Goal: Task Accomplishment & Management: Manage account settings

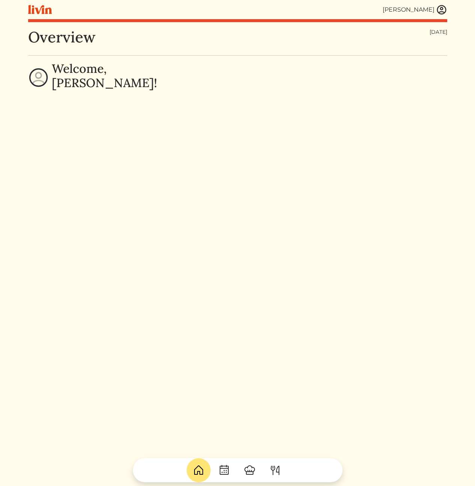
click at [444, 14] on img at bounding box center [441, 9] width 11 height 11
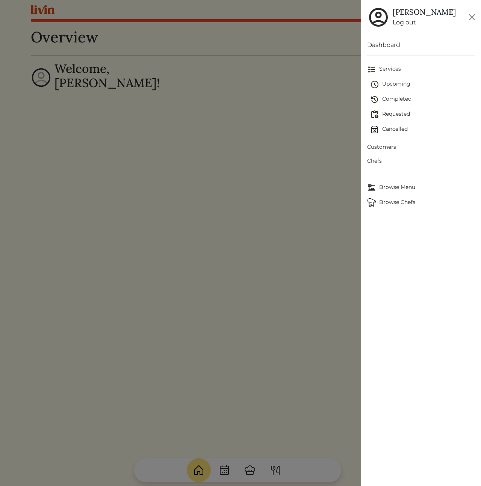
click at [387, 147] on span "Customers" at bounding box center [421, 147] width 108 height 8
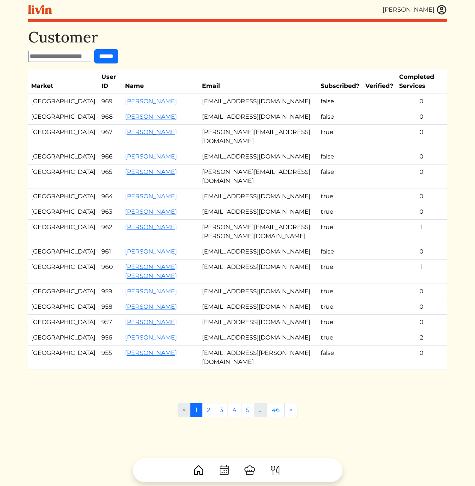
click at [248, 133] on td "[PERSON_NAME][EMAIL_ADDRESS][DOMAIN_NAME]" at bounding box center [258, 137] width 119 height 24
click at [318, 138] on td "true" at bounding box center [340, 137] width 45 height 24
drag, startPoint x: 195, startPoint y: 133, endPoint x: 303, endPoint y: 146, distance: 109.4
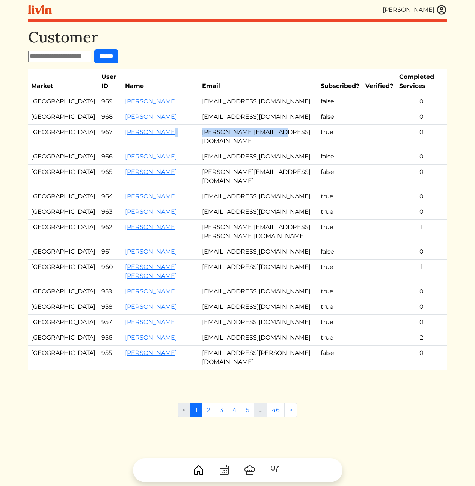
click at [303, 146] on tr "Los Angeles 967 [PERSON_NAME] [PERSON_NAME][EMAIL_ADDRESS][DOMAIN_NAME] true 0" at bounding box center [237, 137] width 419 height 24
drag, startPoint x: 437, startPoint y: 126, endPoint x: 435, endPoint y: 122, distance: 4.4
click at [435, 122] on tbody "Atlanta 969 [PERSON_NAME] [EMAIL_ADDRESS][DOMAIN_NAME] false 0 Atlanta 968 [PER…" at bounding box center [237, 232] width 419 height 276
click at [435, 122] on td "0" at bounding box center [421, 116] width 51 height 15
drag, startPoint x: 431, startPoint y: 128, endPoint x: 434, endPoint y: 155, distance: 26.4
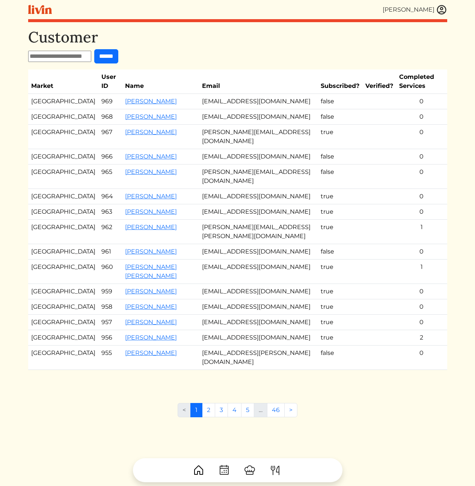
click at [433, 153] on tbody "Atlanta 969 [PERSON_NAME] [EMAIL_ADDRESS][DOMAIN_NAME] false 0 Atlanta 968 [PER…" at bounding box center [237, 232] width 419 height 276
click at [434, 155] on td "0" at bounding box center [421, 156] width 51 height 15
click at [225, 131] on td "[PERSON_NAME][EMAIL_ADDRESS][DOMAIN_NAME]" at bounding box center [258, 137] width 119 height 24
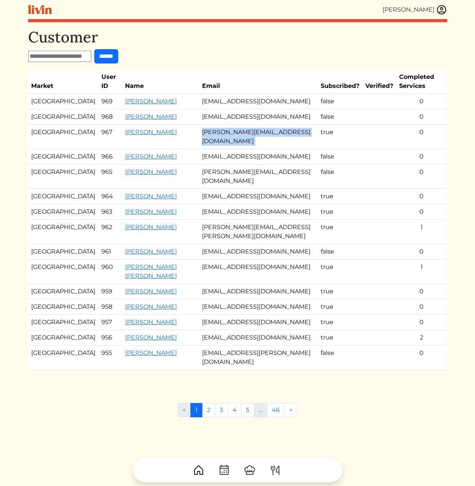
click at [252, 136] on td "[PERSON_NAME][EMAIL_ADDRESS][DOMAIN_NAME]" at bounding box center [258, 137] width 119 height 24
drag, startPoint x: 278, startPoint y: 132, endPoint x: 174, endPoint y: 135, distance: 104.1
click at [181, 134] on tr "Los Angeles 967 [PERSON_NAME] [PERSON_NAME][EMAIL_ADDRESS][DOMAIN_NAME] true 0" at bounding box center [237, 137] width 419 height 24
click at [223, 138] on td "[PERSON_NAME][EMAIL_ADDRESS][DOMAIN_NAME]" at bounding box center [258, 137] width 119 height 24
drag, startPoint x: 179, startPoint y: 134, endPoint x: 441, endPoint y: 144, distance: 261.7
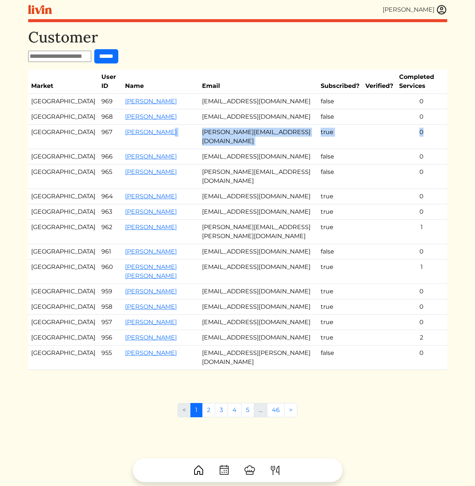
click at [439, 145] on tr "Los Angeles 967 [PERSON_NAME] [PERSON_NAME][EMAIL_ADDRESS][DOMAIN_NAME] true 0" at bounding box center [237, 137] width 419 height 24
click at [441, 144] on td "0" at bounding box center [421, 137] width 51 height 24
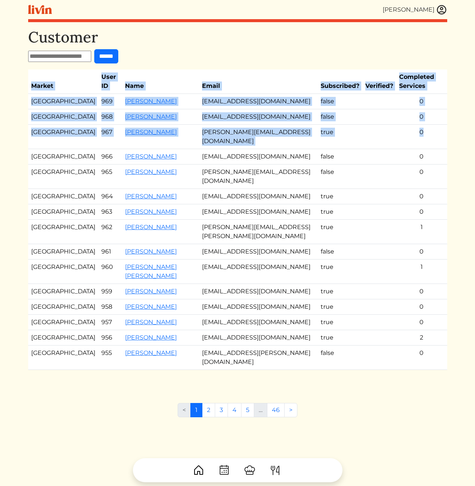
drag, startPoint x: 433, startPoint y: 144, endPoint x: 19, endPoint y: 147, distance: 414.4
click at [18, 147] on html "[PERSON_NAME] [PERSON_NAME] Log out Dashboard Services Upcoming Completed Reque…" at bounding box center [237, 243] width 475 height 486
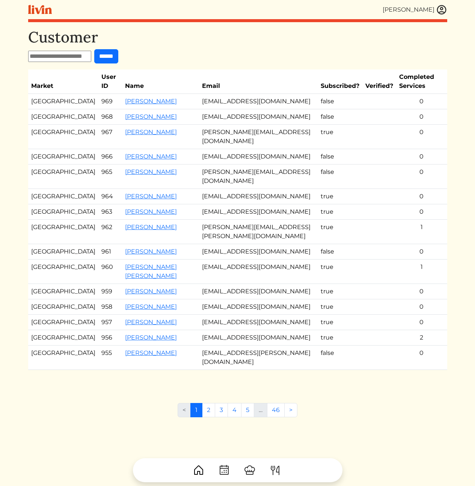
click at [30, 135] on td "[GEOGRAPHIC_DATA]" at bounding box center [63, 137] width 70 height 24
drag, startPoint x: 35, startPoint y: 138, endPoint x: 454, endPoint y: 172, distance: 420.7
click at [454, 172] on html "[PERSON_NAME] [PERSON_NAME] Log out Dashboard Services Upcoming Completed Reque…" at bounding box center [237, 243] width 475 height 486
click at [417, 183] on td "0" at bounding box center [421, 177] width 51 height 24
drag, startPoint x: 427, startPoint y: 175, endPoint x: 426, endPoint y: 182, distance: 7.6
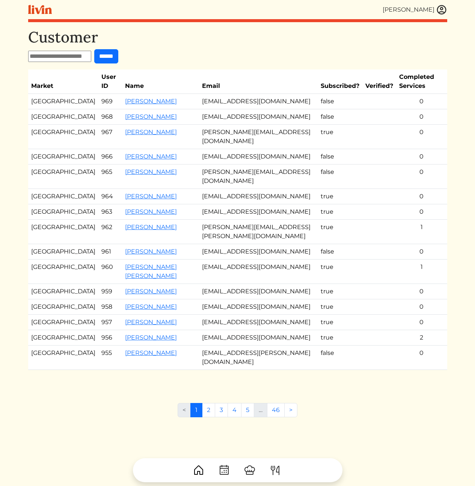
click at [427, 175] on td "0" at bounding box center [421, 177] width 51 height 24
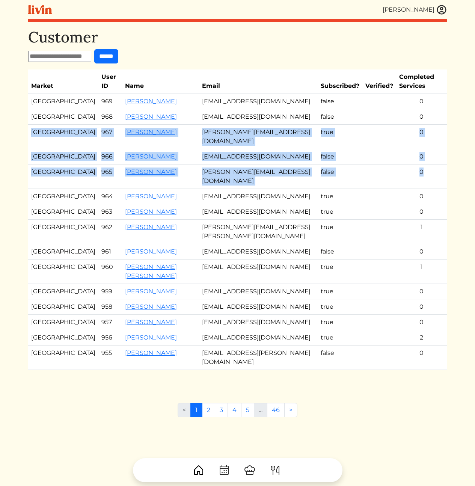
drag, startPoint x: 426, startPoint y: 183, endPoint x: 30, endPoint y: 128, distance: 399.7
click at [30, 128] on tbody "Atlanta 969 [PERSON_NAME] [EMAIL_ADDRESS][DOMAIN_NAME] false 0 Atlanta 968 [PER…" at bounding box center [237, 232] width 419 height 276
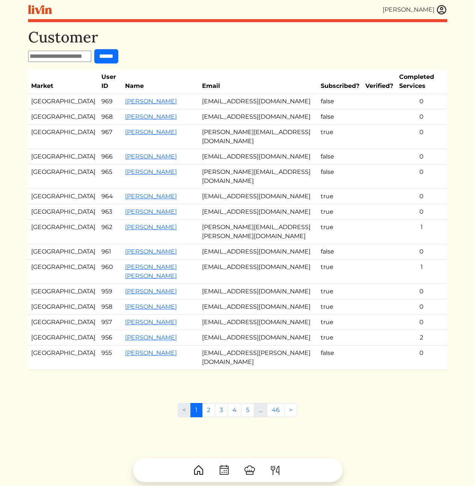
click at [29, 130] on td "[GEOGRAPHIC_DATA]" at bounding box center [63, 137] width 70 height 24
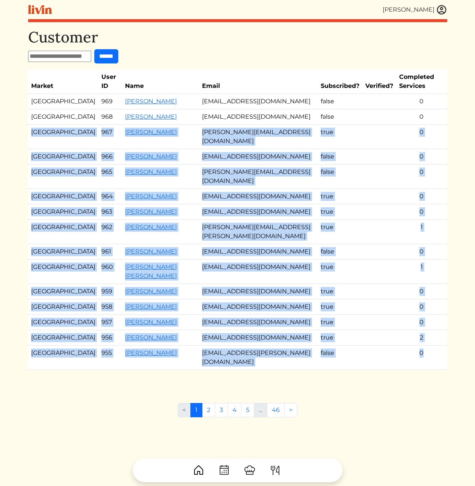
drag, startPoint x: 125, startPoint y: 137, endPoint x: 440, endPoint y: 186, distance: 317.9
click at [453, 184] on html "[PERSON_NAME] [PERSON_NAME] Log out Dashboard Services Upcoming Completed Reque…" at bounding box center [237, 243] width 475 height 486
click at [439, 186] on td "0" at bounding box center [421, 177] width 51 height 24
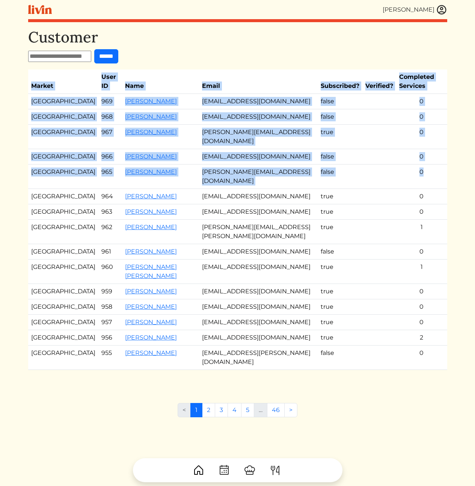
drag, startPoint x: 436, startPoint y: 183, endPoint x: 26, endPoint y: 133, distance: 412.9
click at [26, 133] on div "[PERSON_NAME] [PERSON_NAME] Log out Dashboard Services Upcoming Completed Reque…" at bounding box center [238, 243] width 428 height 486
drag, startPoint x: 26, startPoint y: 133, endPoint x: 437, endPoint y: 184, distance: 413.4
click at [427, 187] on div "[PERSON_NAME] [PERSON_NAME] Log out Dashboard Services Upcoming Completed Reque…" at bounding box center [238, 243] width 428 height 486
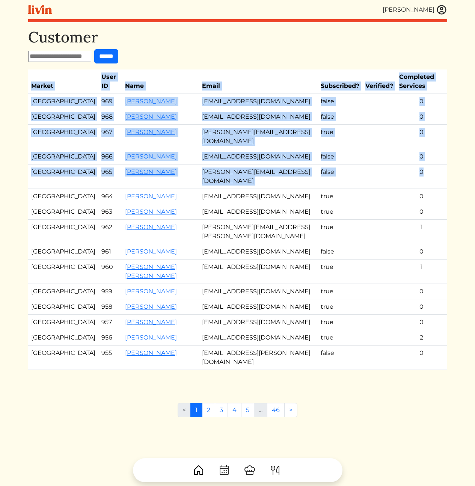
click at [437, 184] on td "0" at bounding box center [421, 177] width 51 height 24
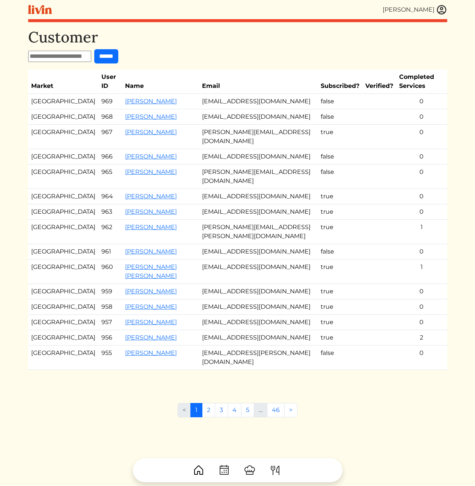
click at [234, 131] on td "[PERSON_NAME][EMAIL_ADDRESS][DOMAIN_NAME]" at bounding box center [258, 137] width 119 height 24
click at [201, 145] on td "[PERSON_NAME][EMAIL_ADDRESS][DOMAIN_NAME]" at bounding box center [258, 137] width 119 height 24
click at [125, 134] on link "[PERSON_NAME]" at bounding box center [151, 131] width 52 height 7
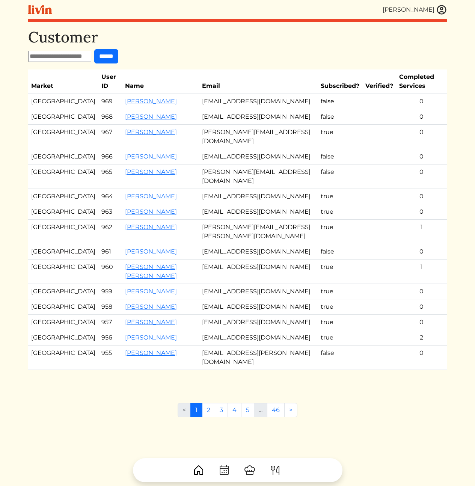
click at [234, 183] on td "[PERSON_NAME][EMAIL_ADDRESS][DOMAIN_NAME]" at bounding box center [258, 177] width 119 height 24
click at [273, 186] on td "[PERSON_NAME][EMAIL_ADDRESS][DOMAIN_NAME]" at bounding box center [258, 177] width 119 height 24
drag, startPoint x: 294, startPoint y: 182, endPoint x: 185, endPoint y: 181, distance: 109.0
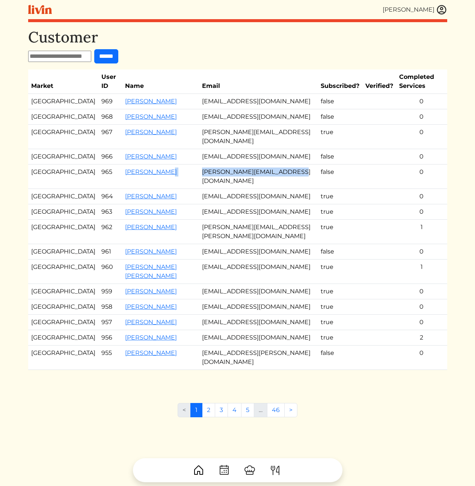
click at [185, 181] on tr "Atlanta 965 [PERSON_NAME] [PERSON_NAME][EMAIL_ADDRESS][DOMAIN_NAME] false 0" at bounding box center [237, 177] width 419 height 24
click at [185, 181] on td "[PERSON_NAME]" at bounding box center [160, 177] width 77 height 24
drag, startPoint x: 210, startPoint y: 176, endPoint x: 309, endPoint y: 180, distance: 99.2
click at [334, 177] on tr "Atlanta 965 [PERSON_NAME] [PERSON_NAME][EMAIL_ADDRESS][DOMAIN_NAME] false 0" at bounding box center [237, 177] width 419 height 24
click at [305, 180] on td "[PERSON_NAME][EMAIL_ADDRESS][DOMAIN_NAME]" at bounding box center [258, 177] width 119 height 24
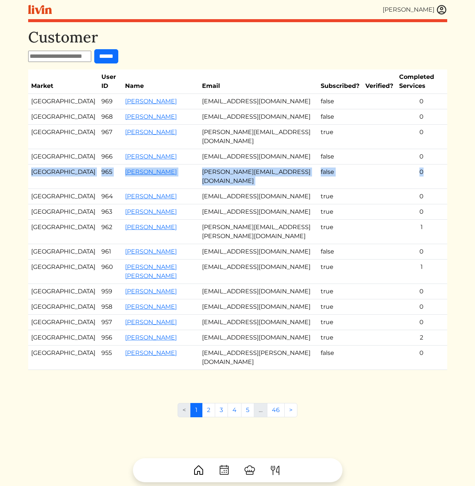
drag, startPoint x: 29, startPoint y: 181, endPoint x: 428, endPoint y: 181, distance: 399.0
click at [428, 181] on tr "Atlanta 965 [PERSON_NAME] [PERSON_NAME][EMAIL_ADDRESS][DOMAIN_NAME] false 0" at bounding box center [237, 177] width 419 height 24
click at [269, 54] on form "******" at bounding box center [237, 56] width 419 height 14
click at [201, 86] on th "Email" at bounding box center [258, 82] width 119 height 24
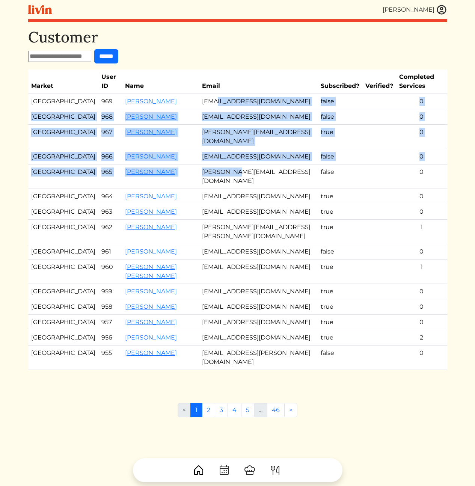
drag, startPoint x: 206, startPoint y: 98, endPoint x: 250, endPoint y: 209, distance: 119.9
click at [249, 207] on tbody "Atlanta 969 [PERSON_NAME] [EMAIL_ADDRESS][DOMAIN_NAME] false 0 Atlanta 968 [PER…" at bounding box center [237, 232] width 419 height 276
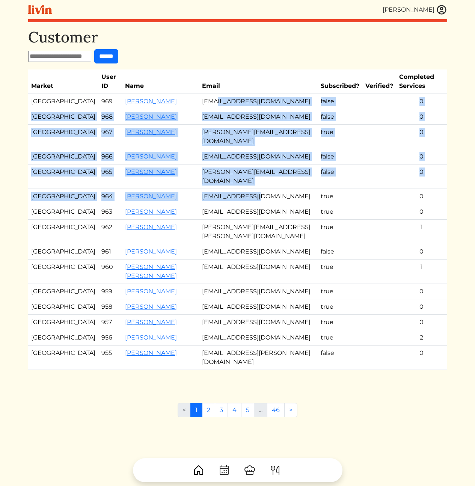
click at [250, 204] on td "[EMAIL_ADDRESS][DOMAIN_NAME]" at bounding box center [258, 196] width 119 height 15
